Goal: Find specific page/section: Find specific page/section

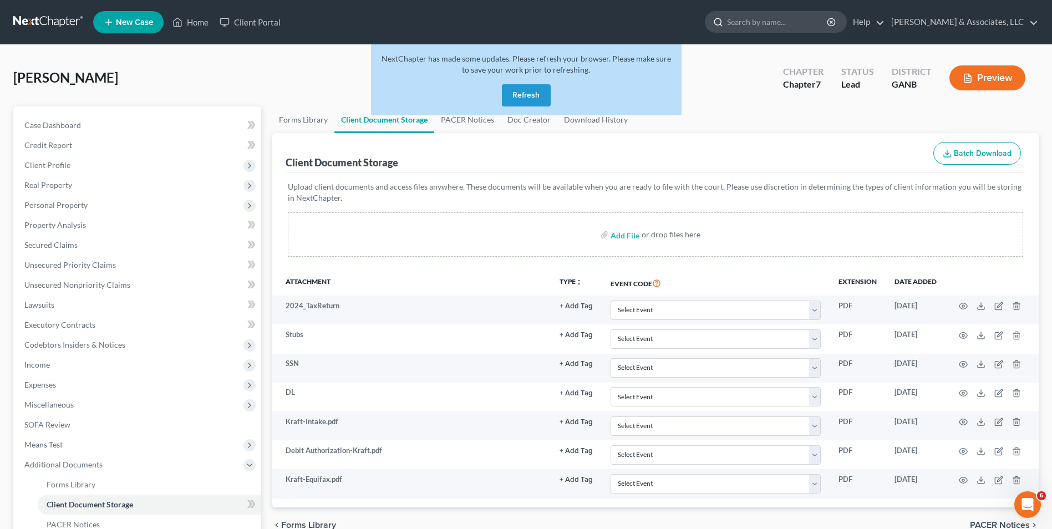
click at [785, 22] on input "search" at bounding box center [777, 22] width 101 height 21
type input "[PERSON_NAME]"
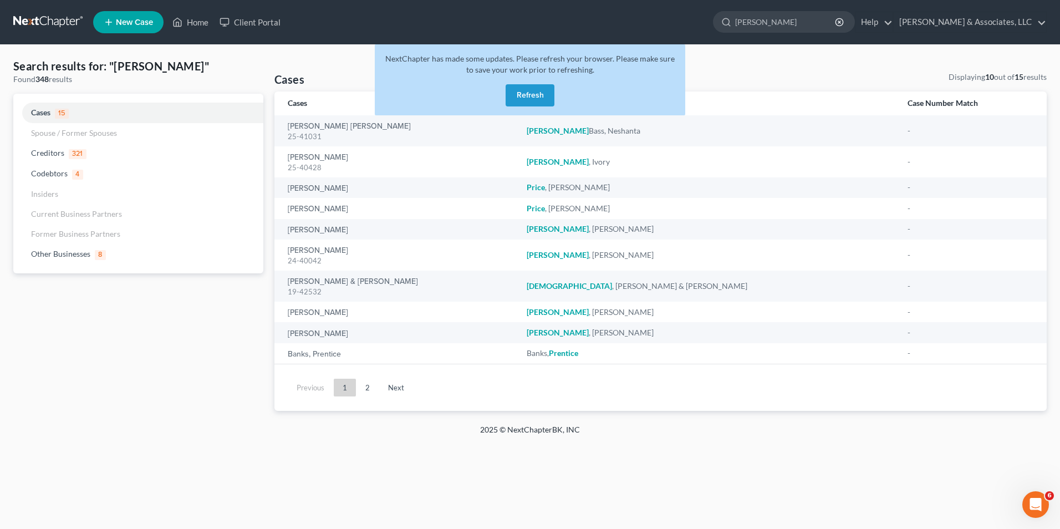
click at [520, 93] on button "Refresh" at bounding box center [530, 95] width 49 height 22
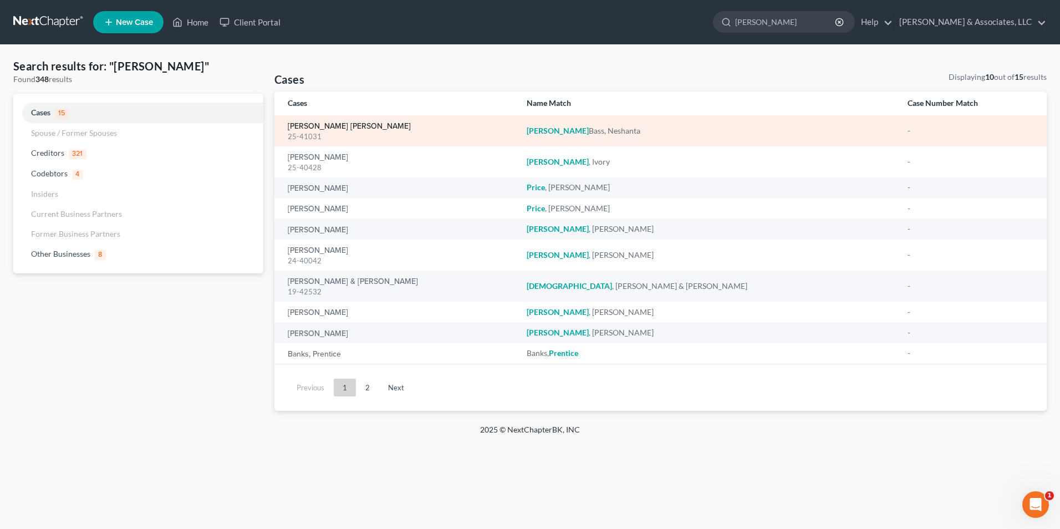
click at [346, 126] on link "[PERSON_NAME] [PERSON_NAME]" at bounding box center [349, 127] width 123 height 8
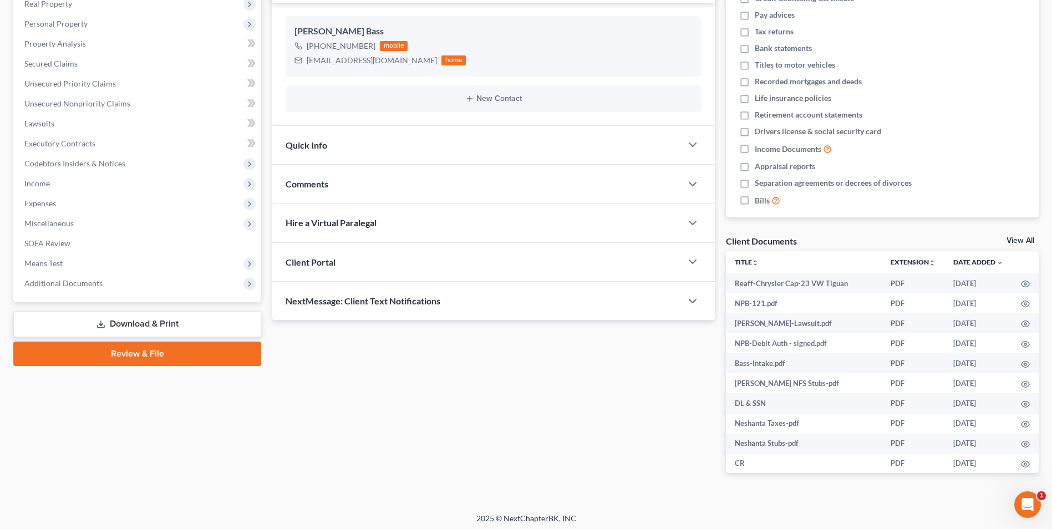
scroll to position [185, 0]
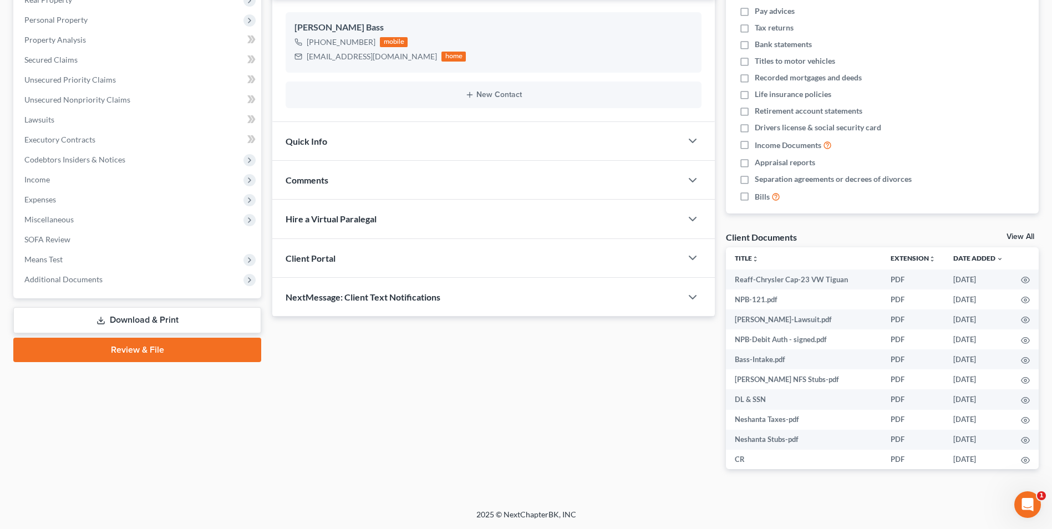
click at [1022, 233] on link "View All" at bounding box center [1020, 237] width 28 height 8
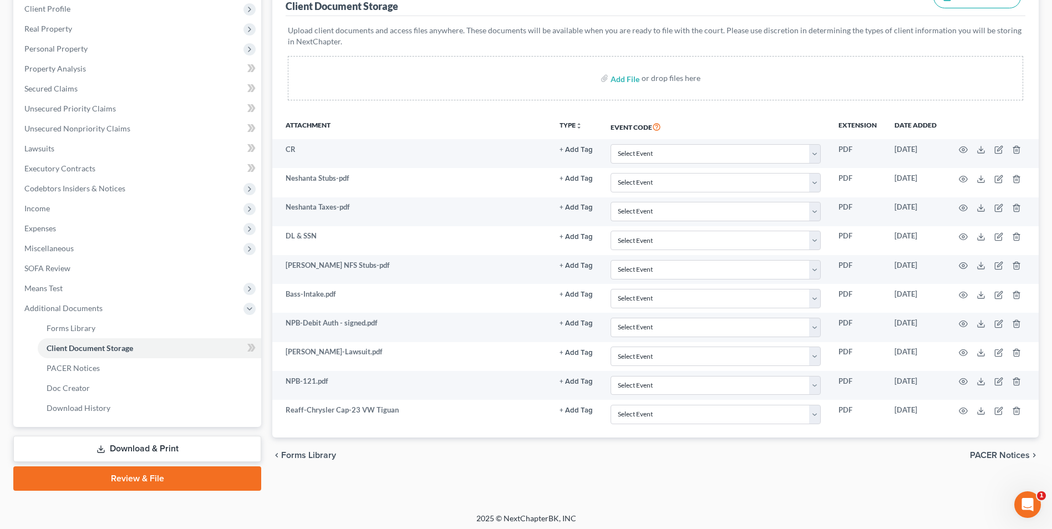
scroll to position [160, 0]
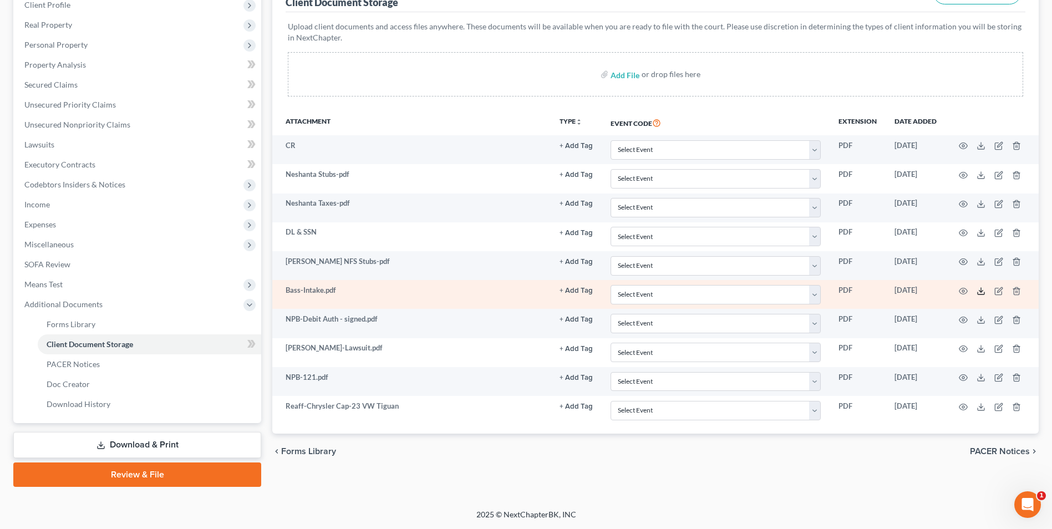
click at [979, 292] on icon at bounding box center [980, 291] width 9 height 9
